Goal: Ask a question

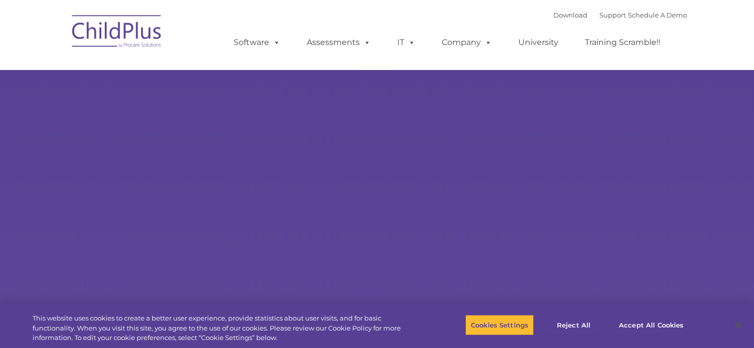
type input ""
select select "MEDIUM"
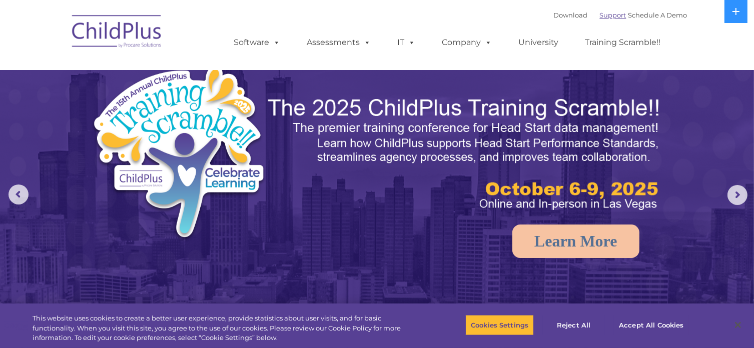
click at [600, 15] on link "Support" at bounding box center [613, 15] width 27 height 8
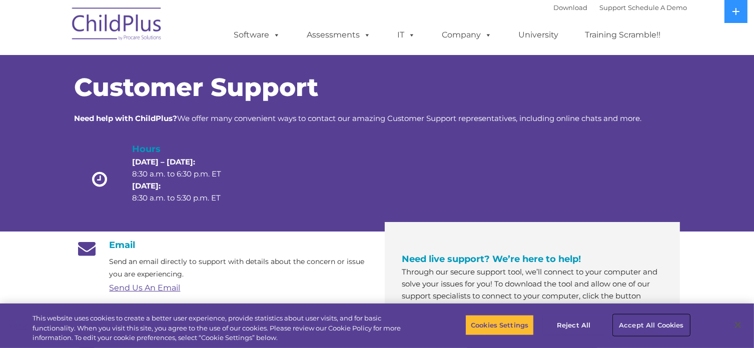
click at [656, 321] on button "Accept All Cookies" at bounding box center [651, 325] width 76 height 21
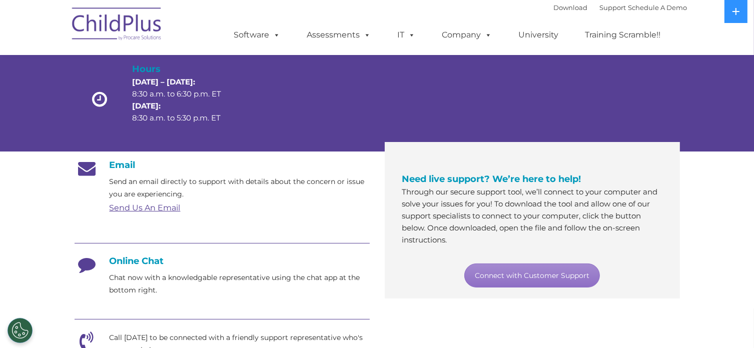
scroll to position [104, 0]
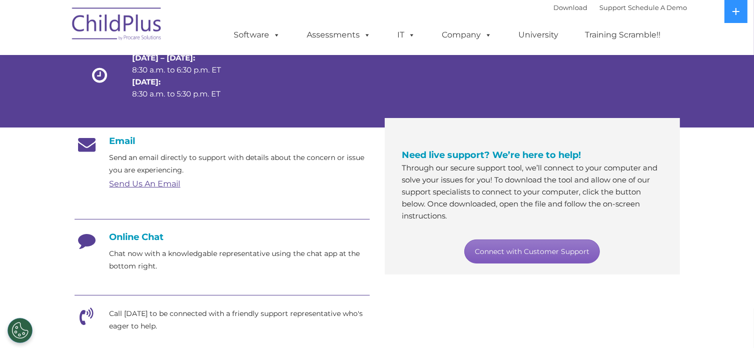
click at [499, 256] on link "Connect with Customer Support" at bounding box center [532, 252] width 136 height 24
